Goal: Task Accomplishment & Management: Use online tool/utility

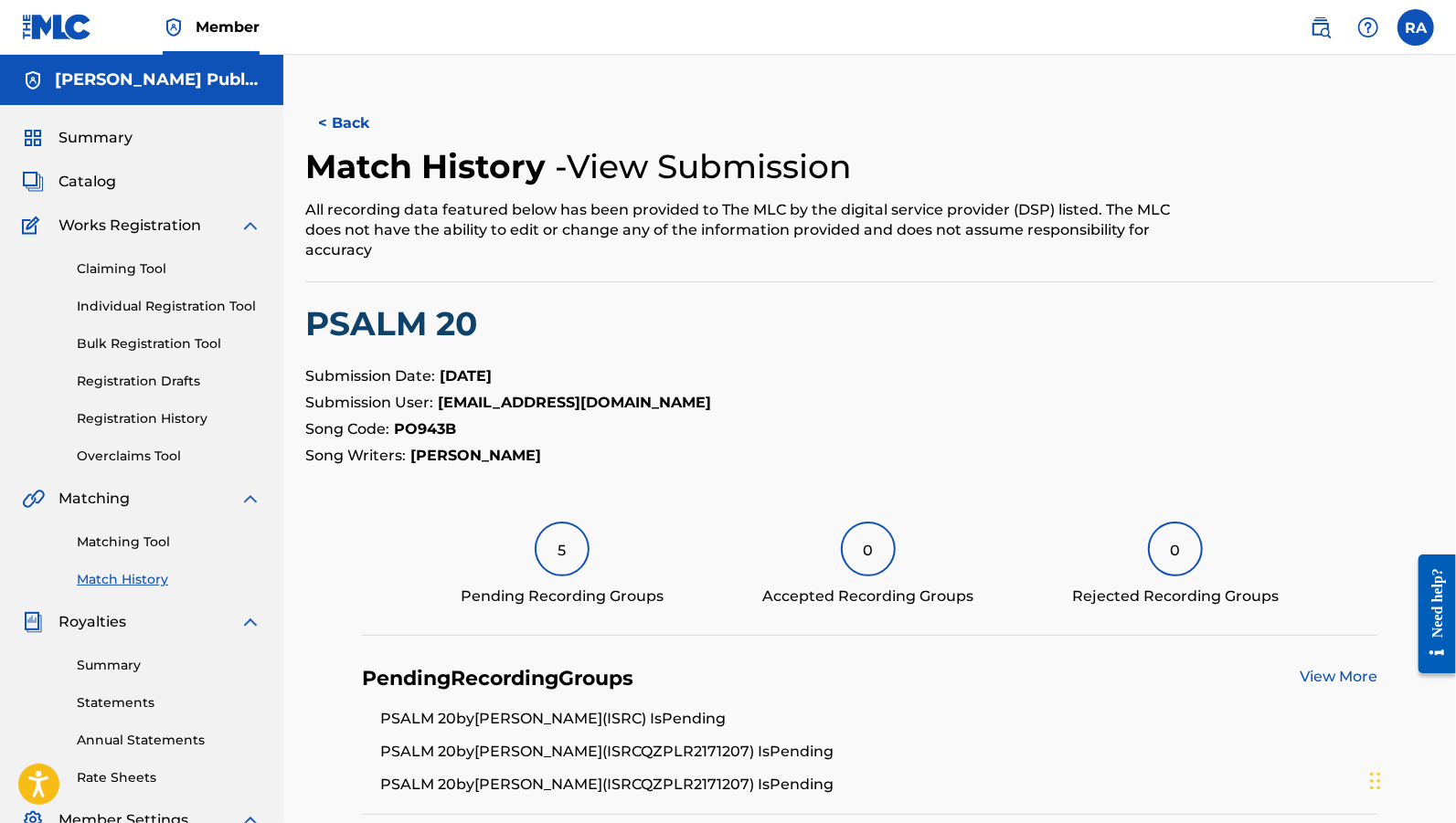
click at [1420, 33] on label at bounding box center [1416, 28] width 37 height 37
click at [1416, 28] on input "[PERSON_NAME] [PERSON_NAME] [EMAIL_ADDRESS][DOMAIN_NAME] Notification Preferenc…" at bounding box center [1416, 28] width 0 height 0
click at [1254, 260] on p "Log out" at bounding box center [1238, 258] width 43 height 17
click at [1416, 28] on input "[PERSON_NAME] [PERSON_NAME] [EMAIL_ADDRESS][DOMAIN_NAME] Notification Preferenc…" at bounding box center [1416, 28] width 0 height 0
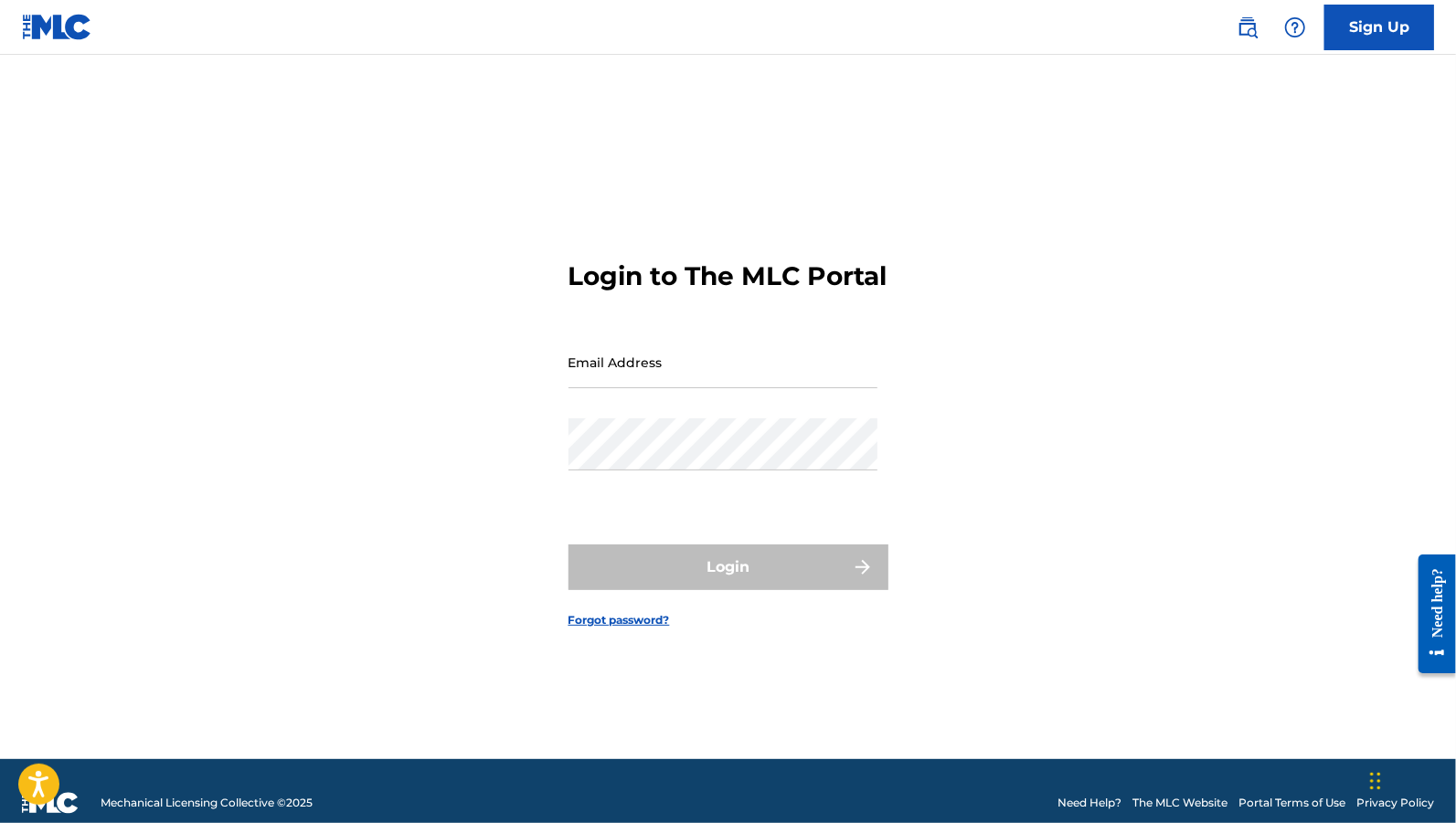
click at [699, 407] on div "Email Address" at bounding box center [723, 377] width 309 height 82
click at [705, 380] on input "Email Address" at bounding box center [723, 362] width 309 height 52
type input "[EMAIL_ADDRESS][DOMAIN_NAME]"
click at [746, 382] on input "[EMAIL_ADDRESS][DOMAIN_NAME]" at bounding box center [723, 362] width 309 height 52
click at [760, 385] on input "[EMAIL_ADDRESS][DOMAIN_NAME]" at bounding box center [723, 362] width 309 height 52
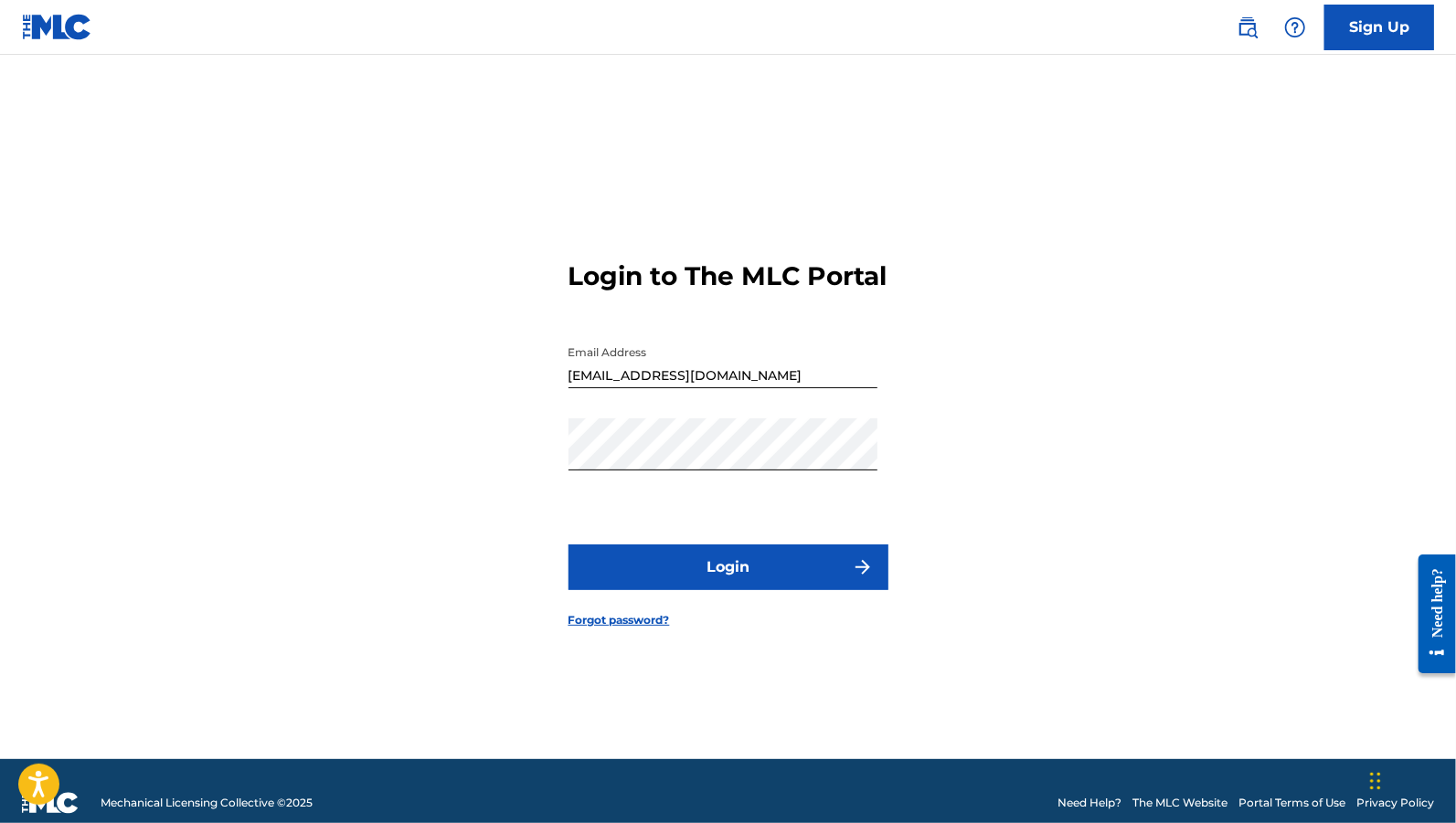
click at [686, 584] on button "Login" at bounding box center [728, 567] width 320 height 46
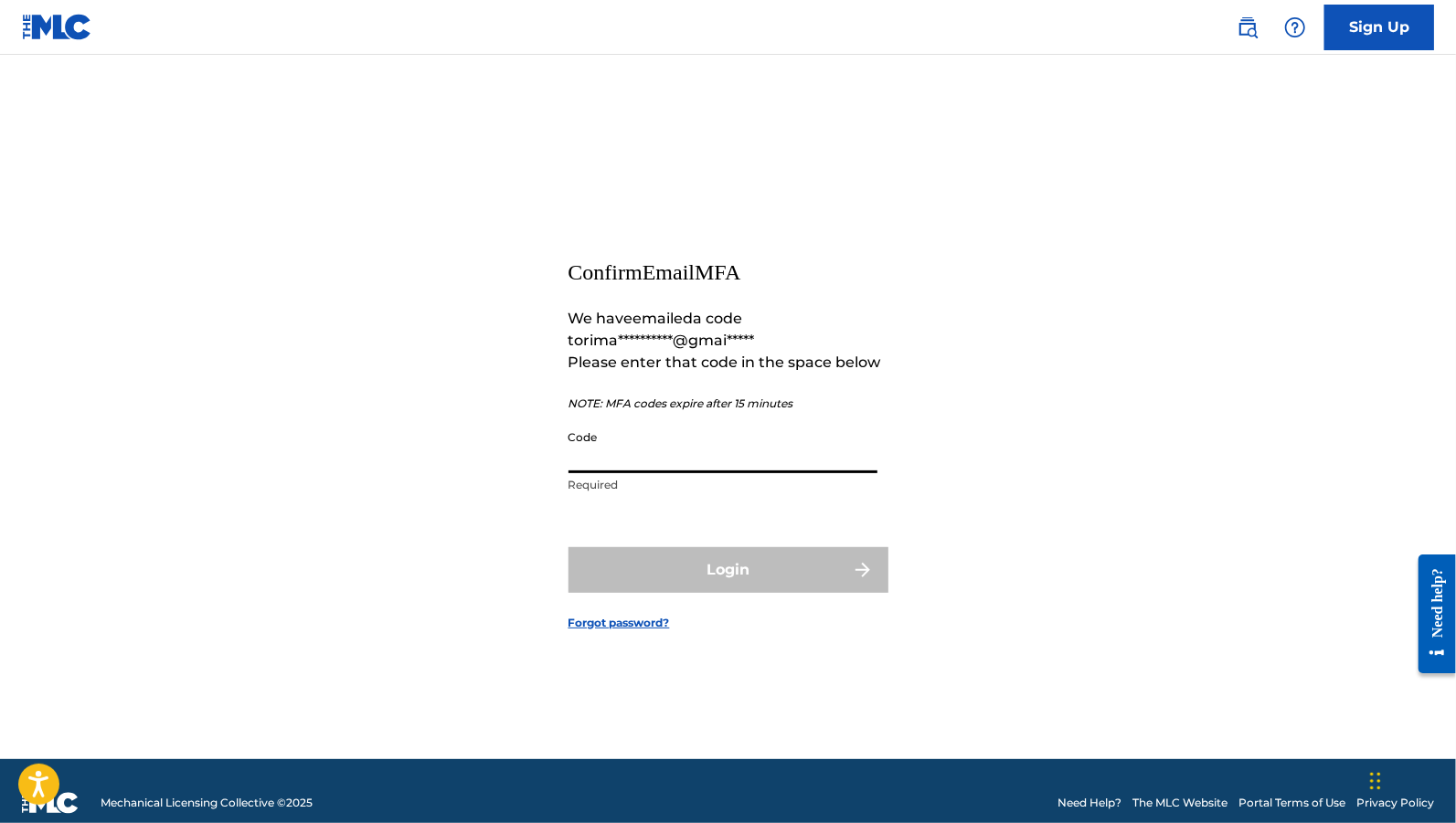
click at [709, 462] on input "Code" at bounding box center [723, 447] width 309 height 52
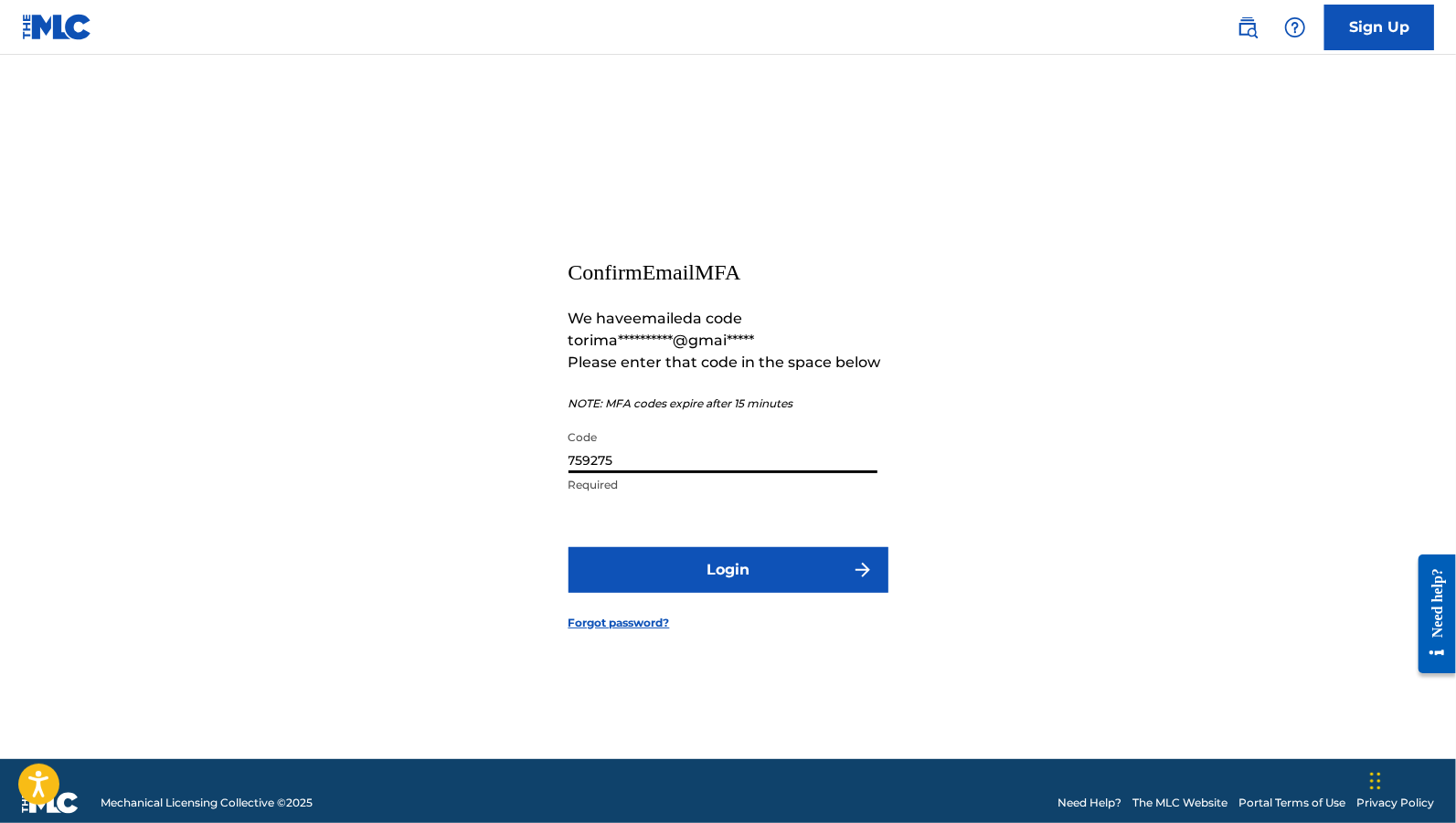
type input "759275"
click at [715, 573] on button "Login" at bounding box center [728, 570] width 320 height 46
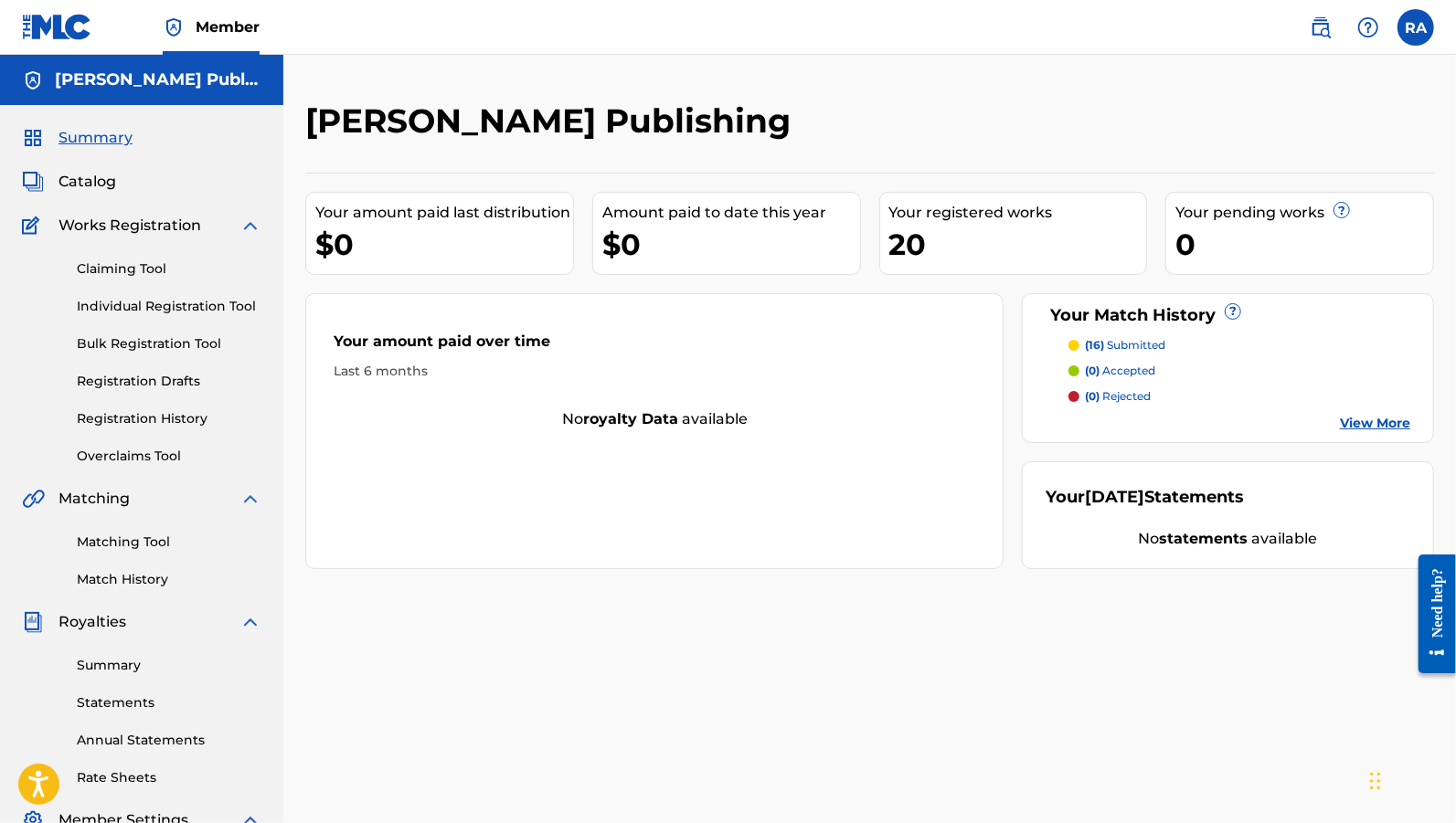
click at [150, 271] on link "Claiming Tool" at bounding box center [168, 269] width 185 height 19
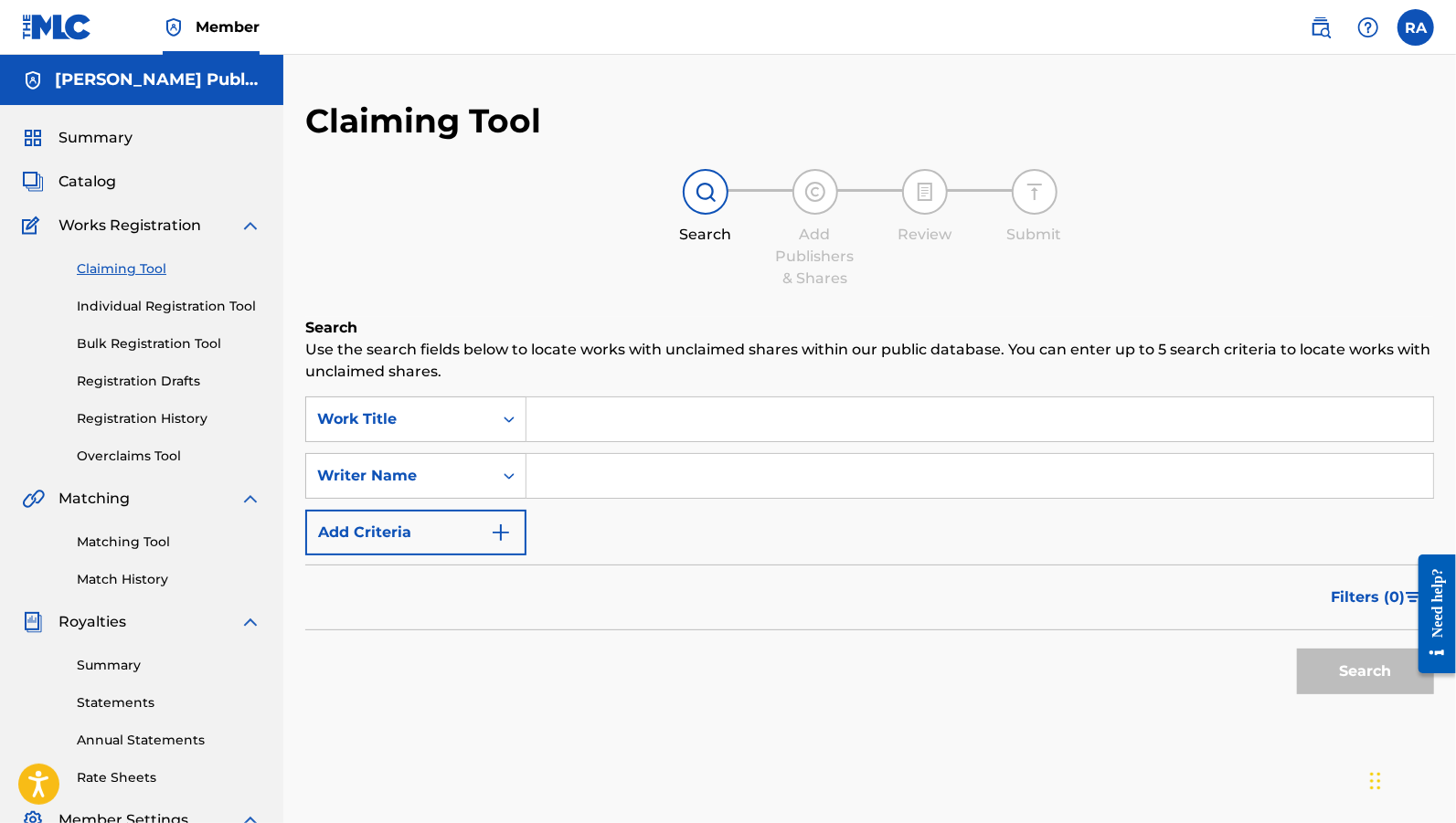
click at [632, 412] on input "Search Form" at bounding box center [979, 419] width 906 height 44
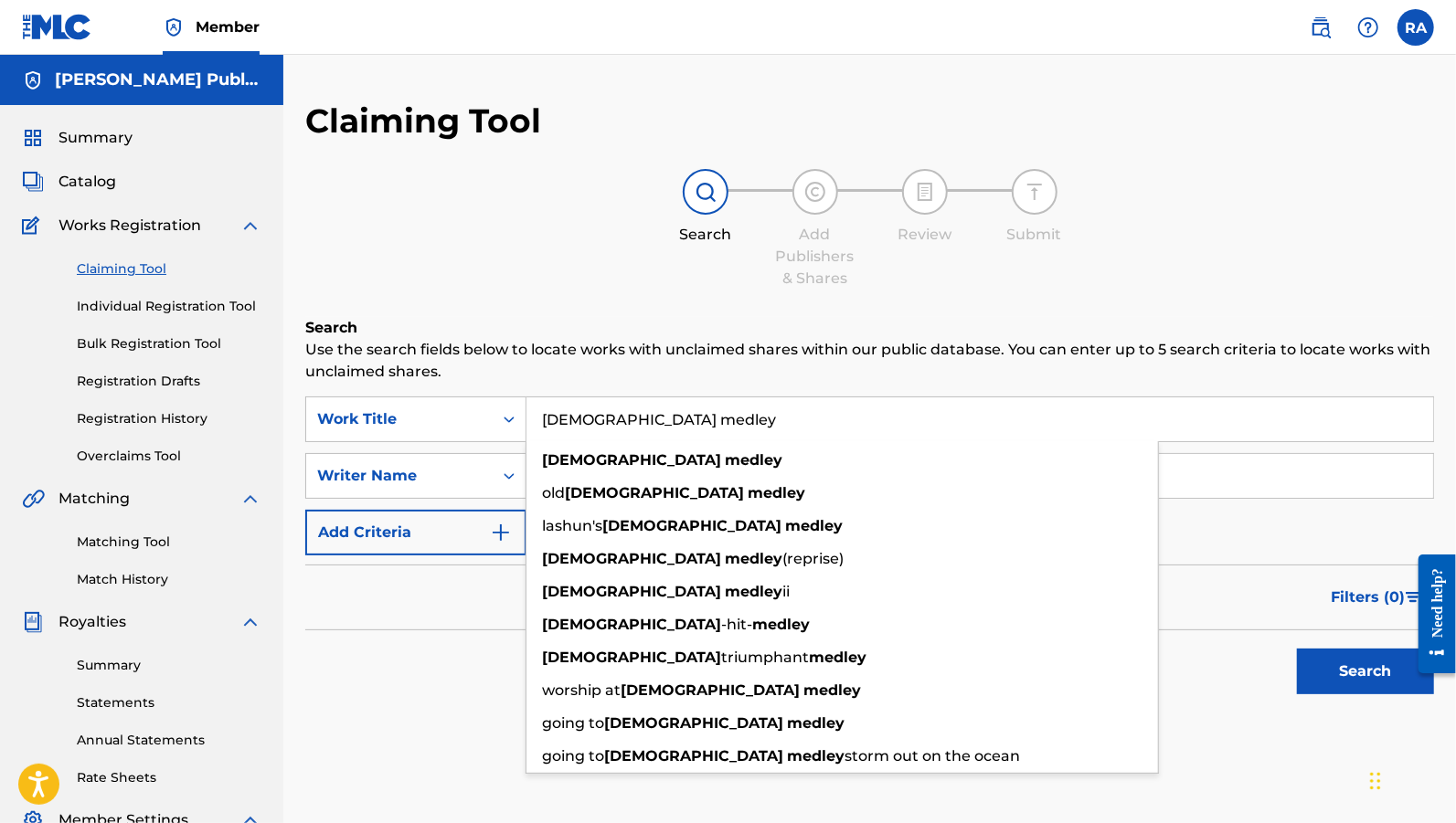
type input "[DEMOGRAPHIC_DATA] medley"
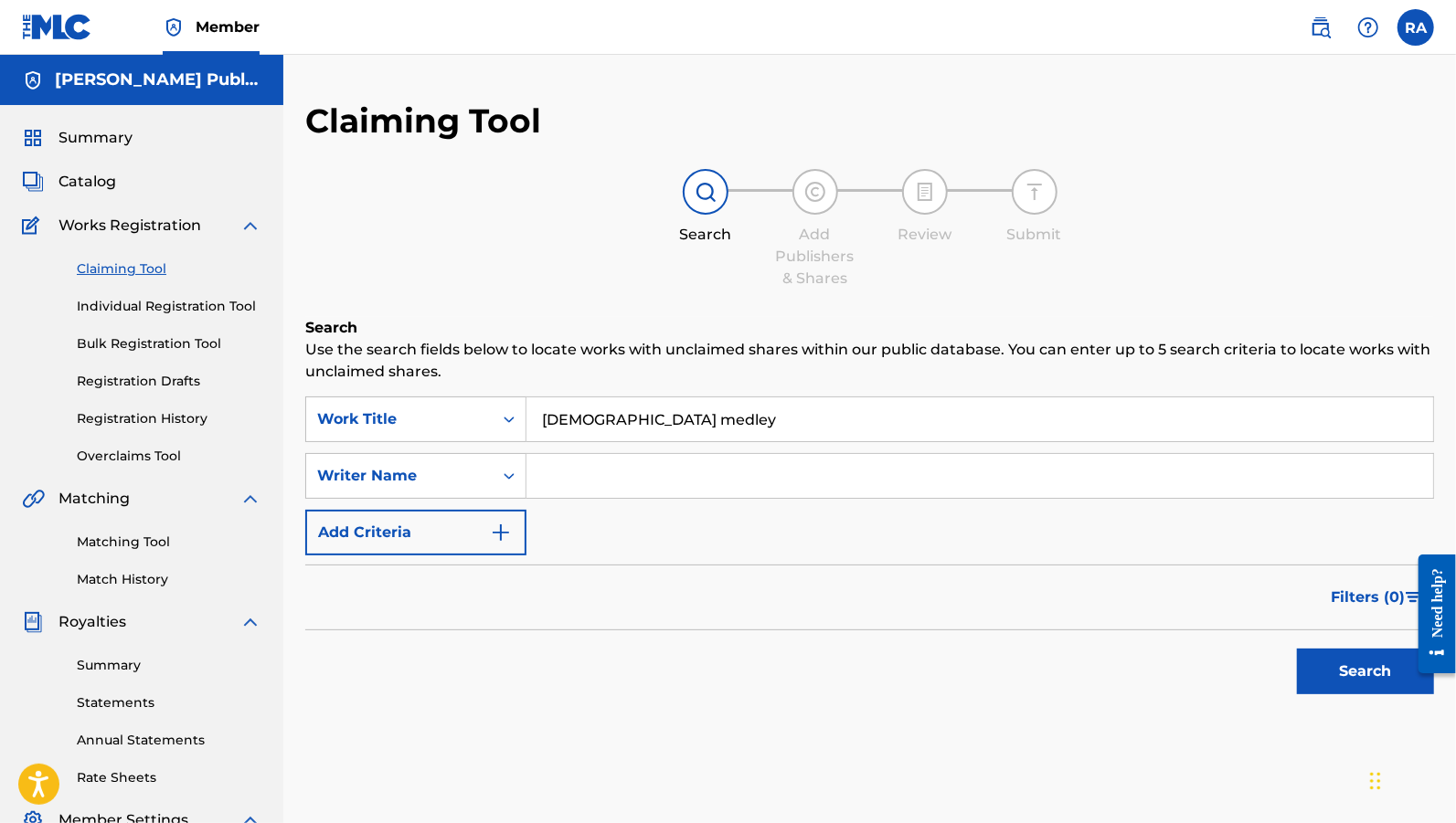
click at [605, 276] on div "Search Add Publishers & Shares Review Submit" at bounding box center [869, 229] width 1129 height 120
click at [560, 471] on input "Search Form" at bounding box center [979, 476] width 906 height 44
type input "[PERSON_NAME]"
click at [1297, 648] on button "Search" at bounding box center [1365, 671] width 137 height 46
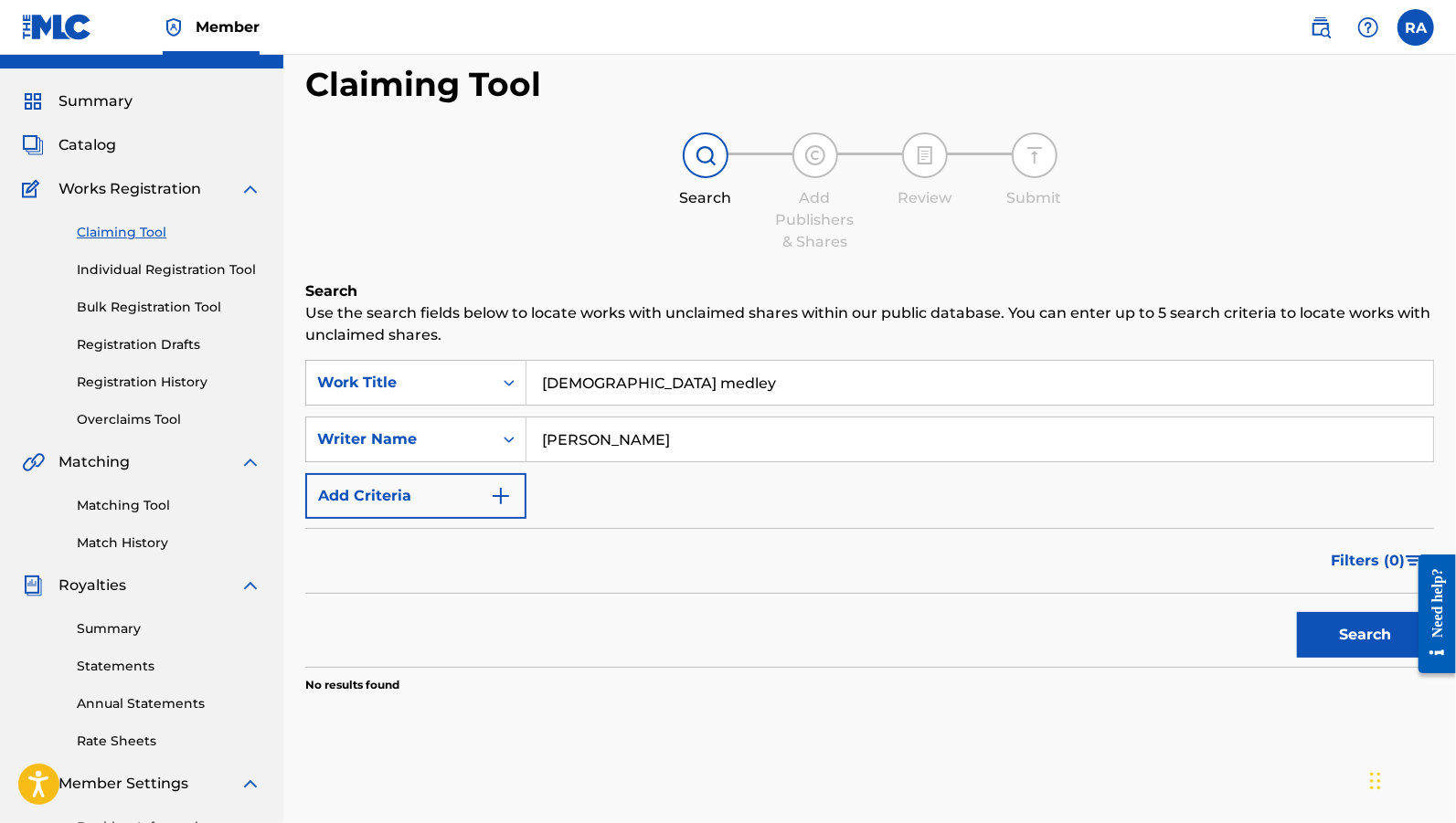
scroll to position [15, 0]
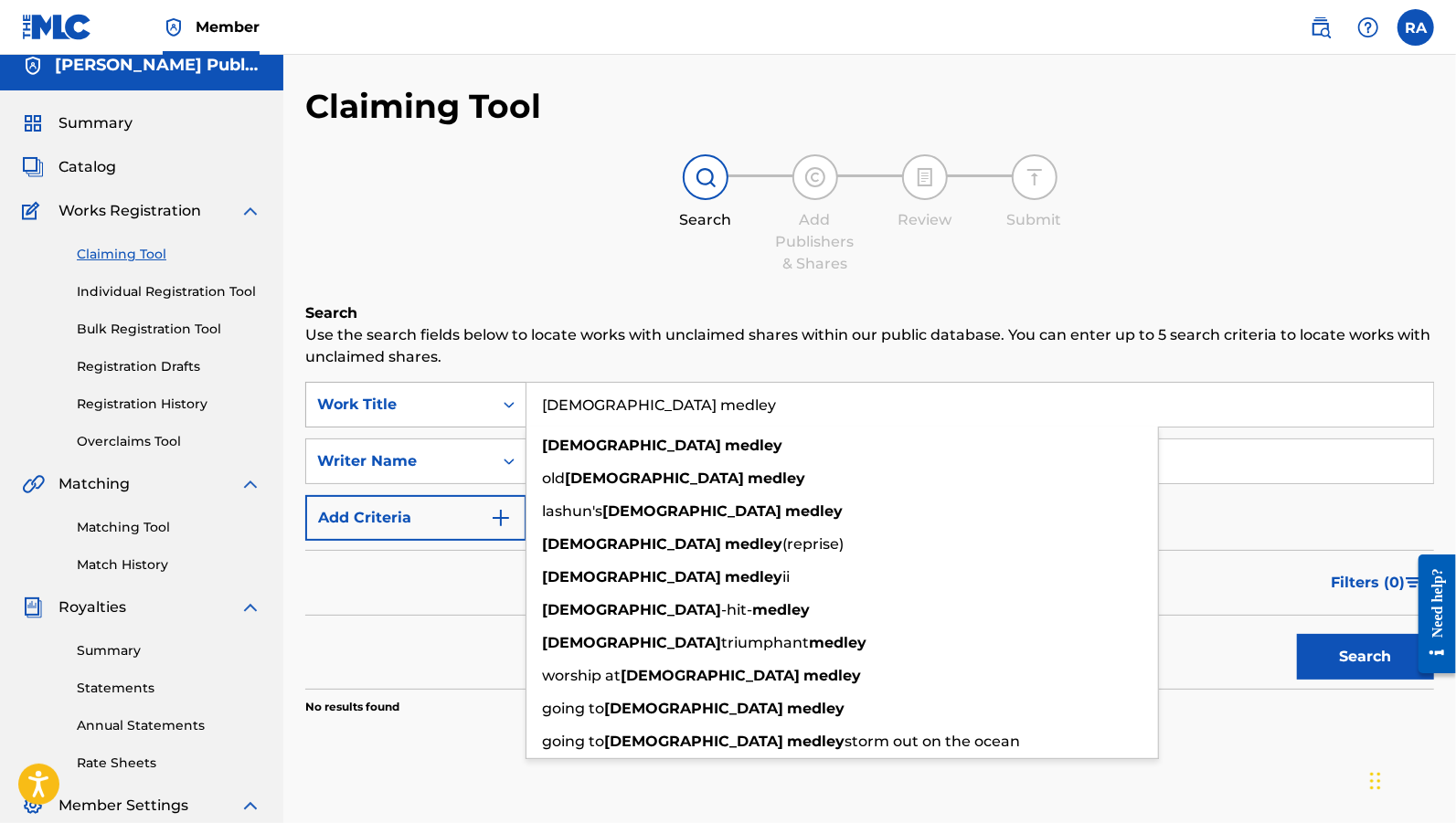
drag, startPoint x: 661, startPoint y: 406, endPoint x: 522, endPoint y: 381, distance: 141.2
click at [522, 382] on div "SearchWithCriteria62a76c2f-81dc-4ebc-8bda-ec84bec9f7a7 Work Title Church medley…" at bounding box center [869, 405] width 1129 height 46
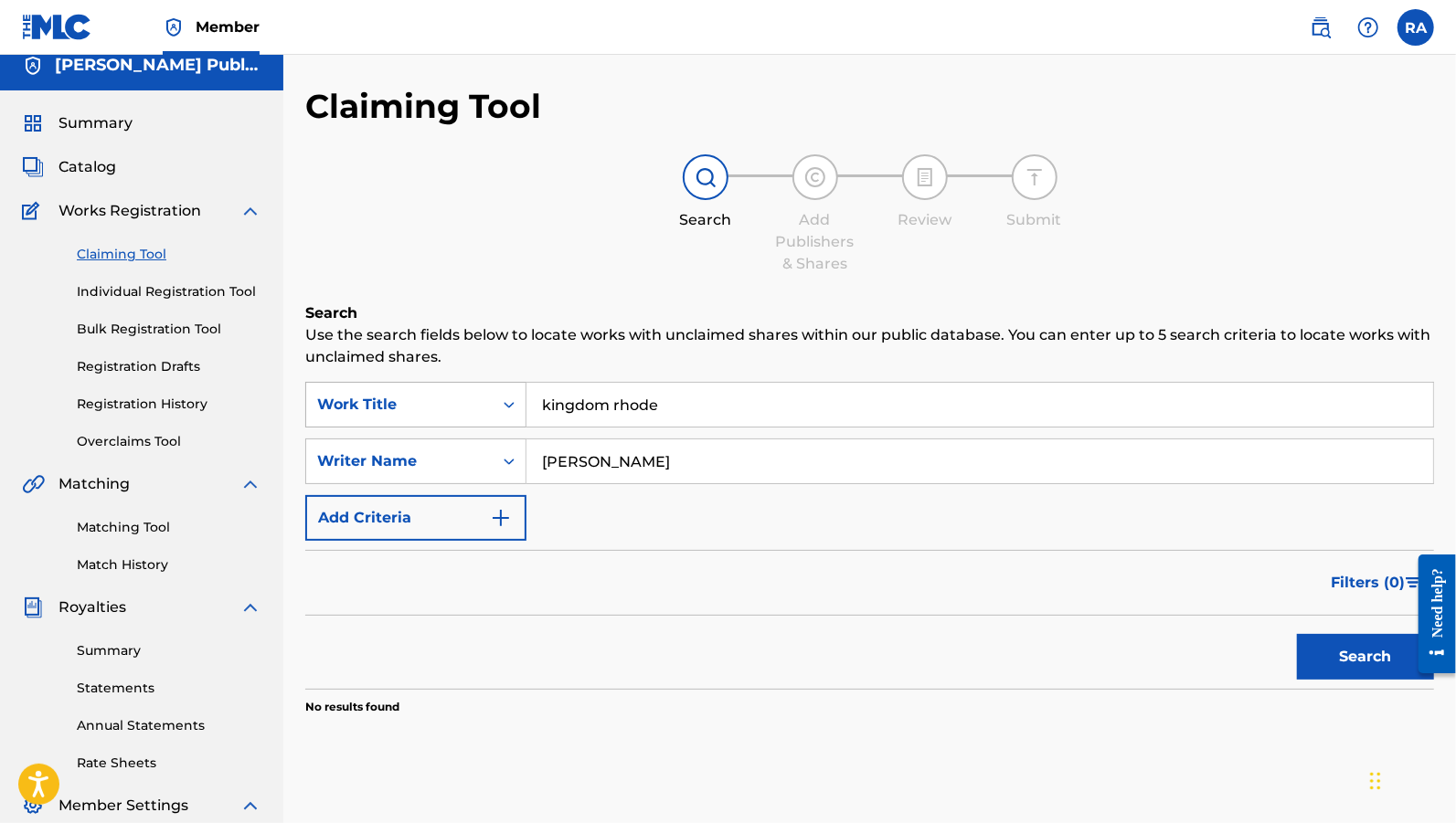
click at [1297, 634] on button "Search" at bounding box center [1365, 657] width 137 height 46
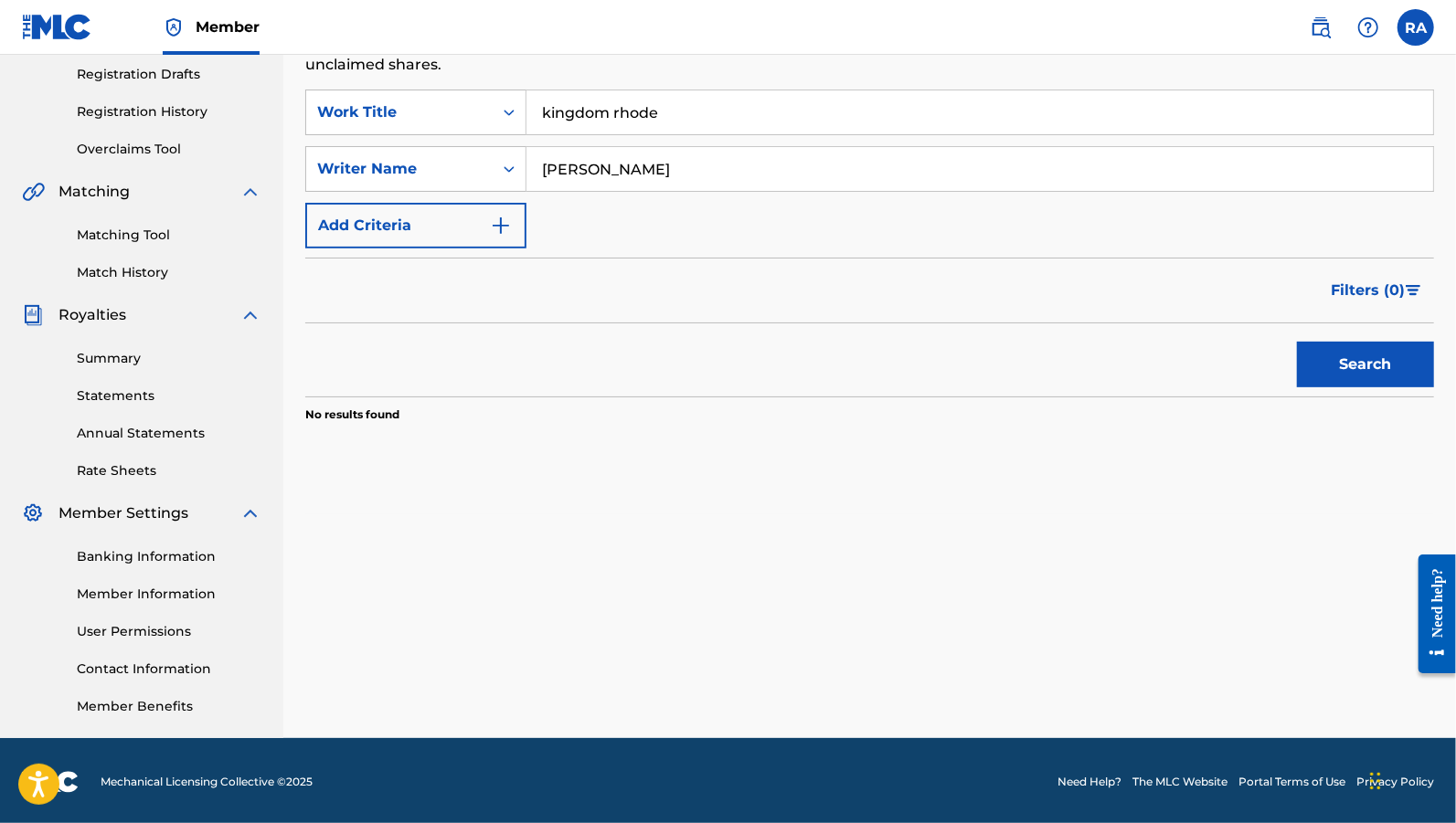
scroll to position [309, 0]
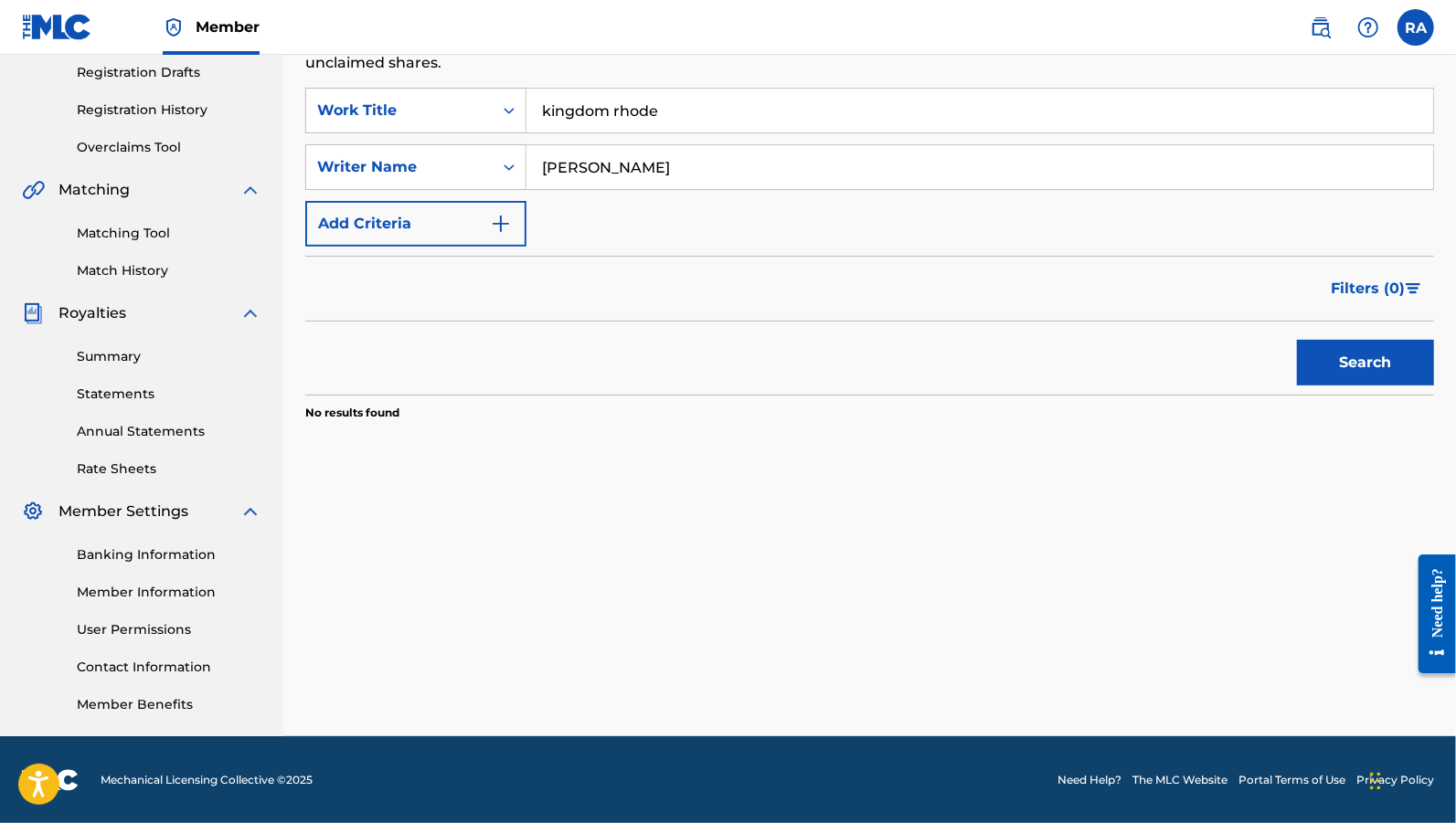
drag, startPoint x: 706, startPoint y: 100, endPoint x: 476, endPoint y: 132, distance: 232.2
click at [476, 132] on div "SearchWithCriteria62a76c2f-81dc-4ebc-8bda-ec84bec9f7a7 Work Title kingdom rhode…" at bounding box center [869, 166] width 1129 height 159
type input "k"
click at [656, 156] on input "[PERSON_NAME]" at bounding box center [979, 167] width 906 height 44
click at [655, 164] on input "[PERSON_NAME]" at bounding box center [979, 167] width 906 height 44
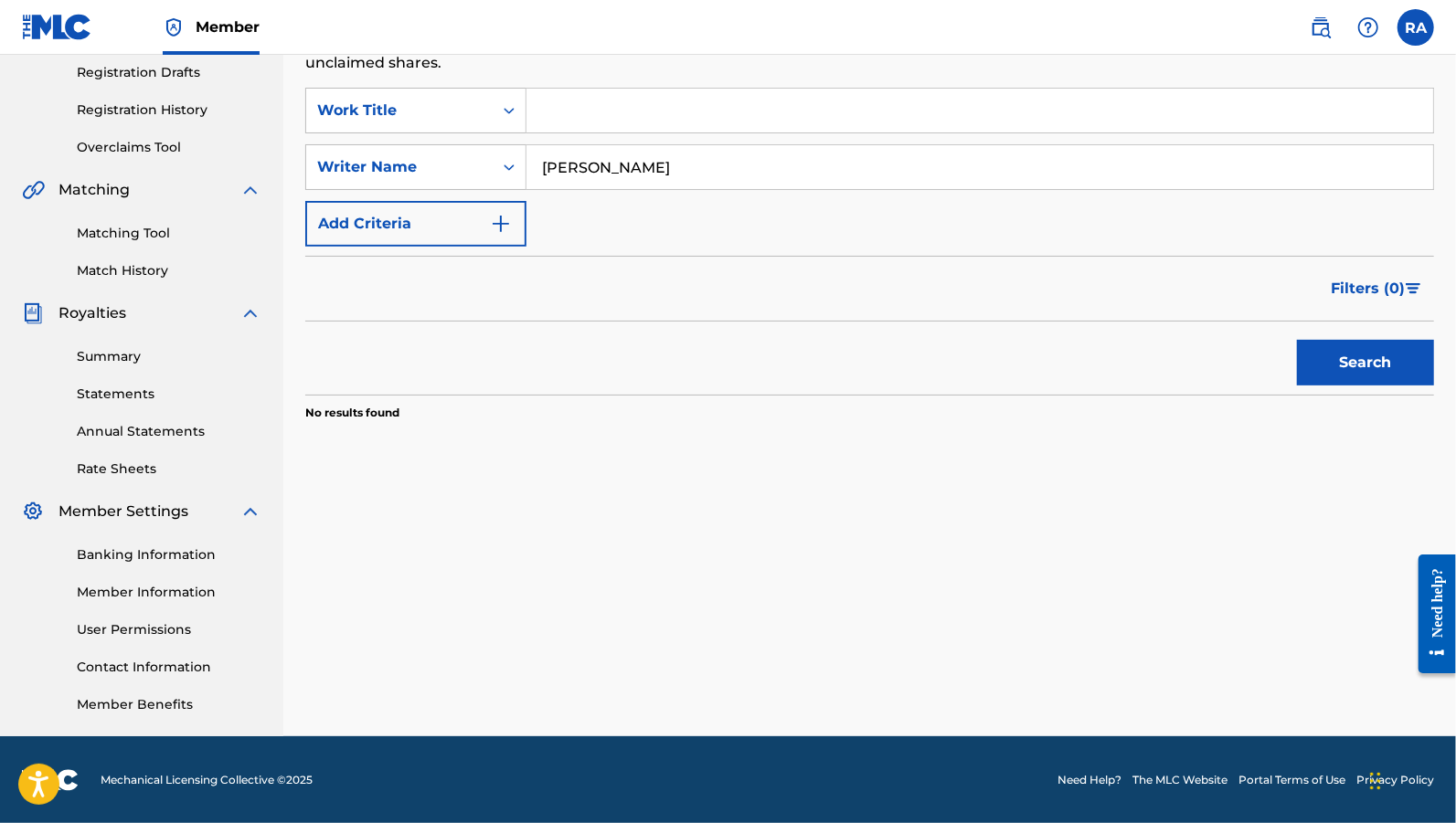
type input "[PERSON_NAME]"
click at [1370, 353] on button "Search" at bounding box center [1365, 363] width 137 height 46
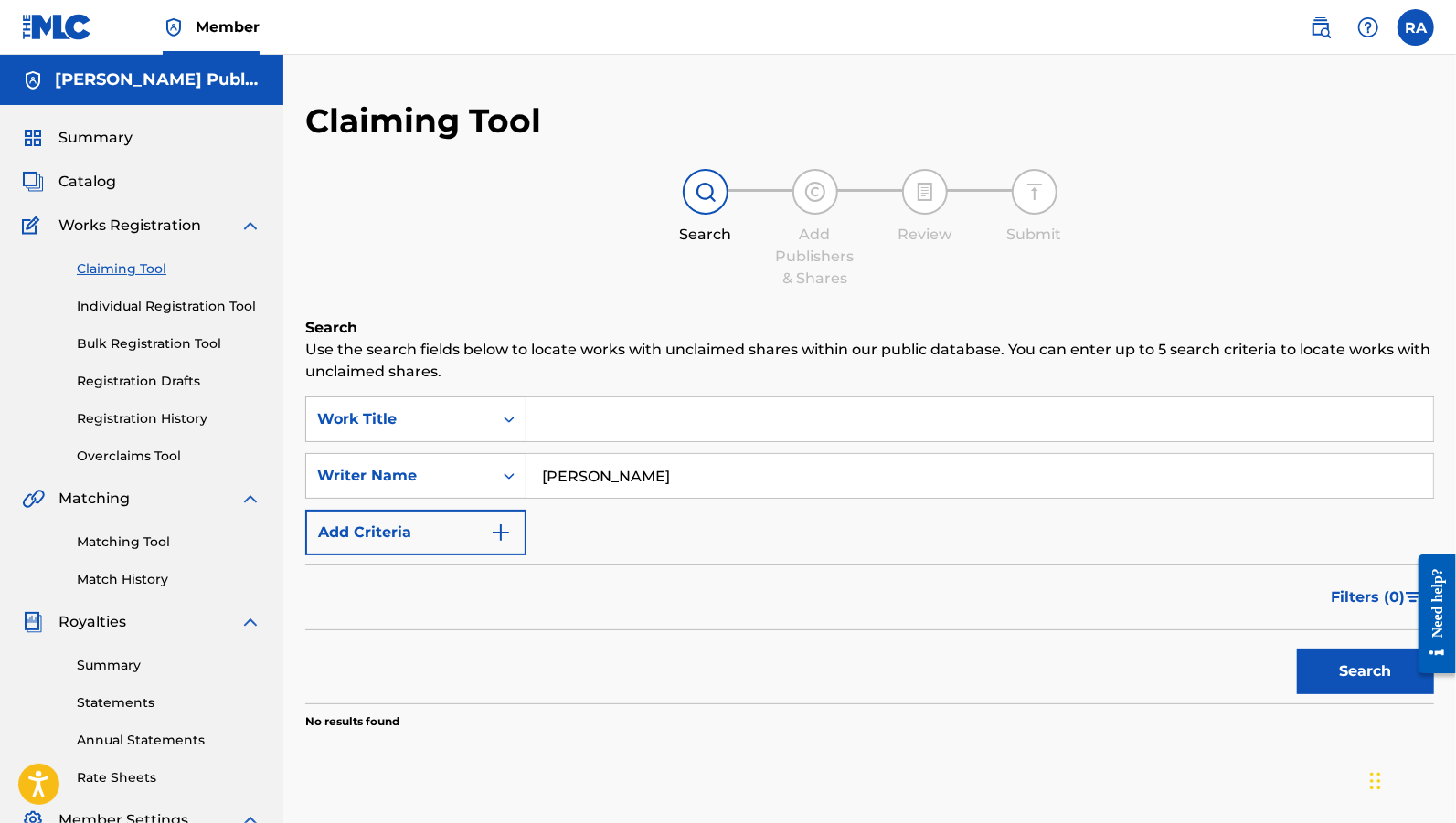
click at [109, 132] on span "Summary" at bounding box center [96, 138] width 74 height 22
